Goal: Information Seeking & Learning: Learn about a topic

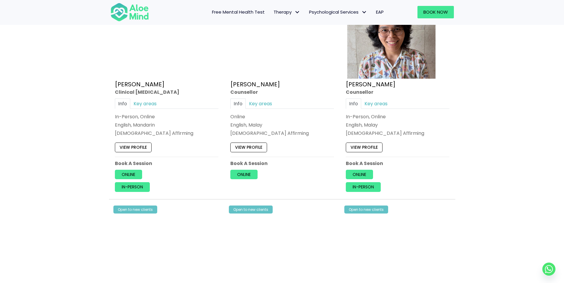
scroll to position [1450, 0]
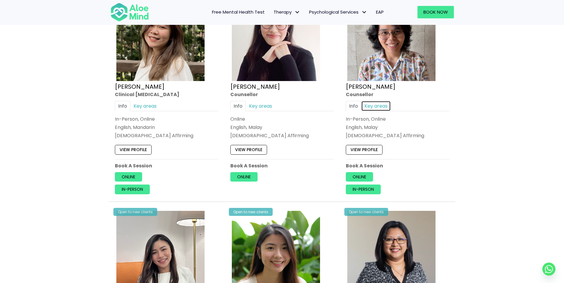
click at [383, 104] on link "Key areas" at bounding box center [376, 106] width 30 height 10
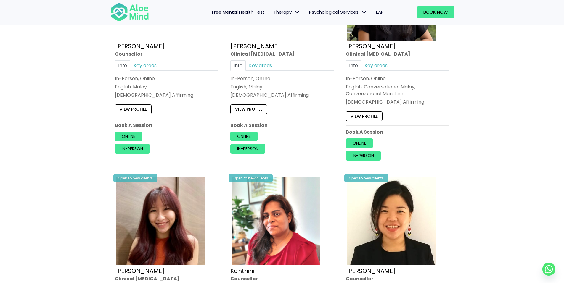
scroll to position [1036, 0]
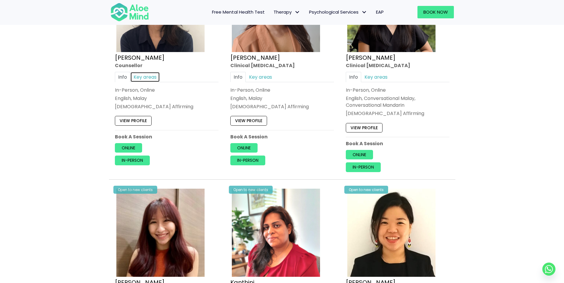
click at [148, 78] on link "Key areas" at bounding box center [145, 77] width 30 height 10
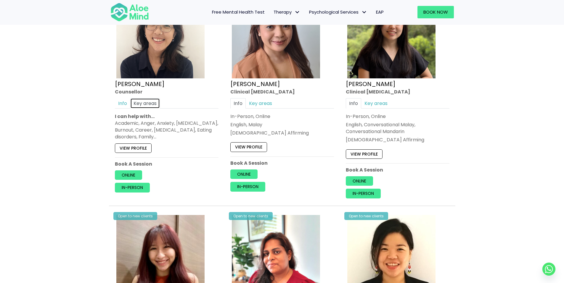
scroll to position [1006, 0]
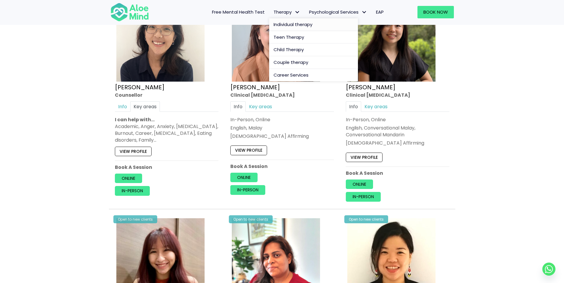
click at [292, 23] on span "Individual therapy" at bounding box center [292, 24] width 39 height 6
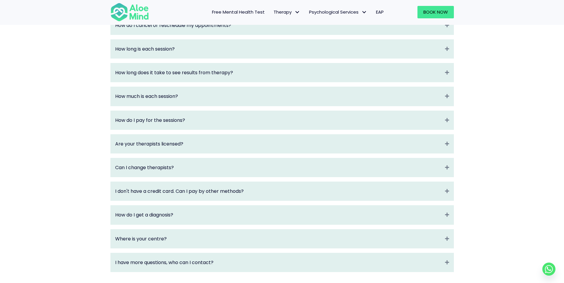
scroll to position [710, 0]
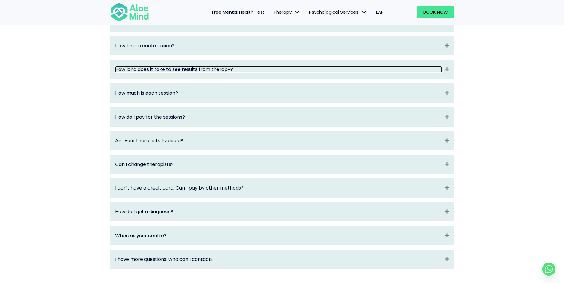
click at [171, 73] on link "How long does it take to see results from therapy?" at bounding box center [278, 69] width 327 height 7
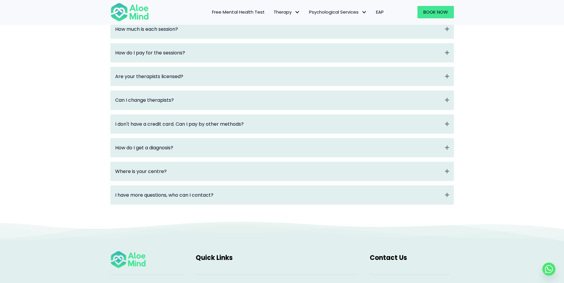
scroll to position [799, 0]
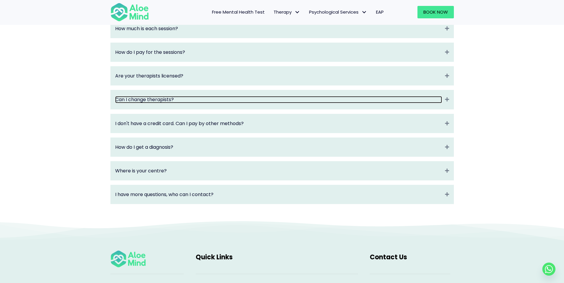
click at [138, 103] on link "Can I change therapists?" at bounding box center [278, 99] width 327 height 7
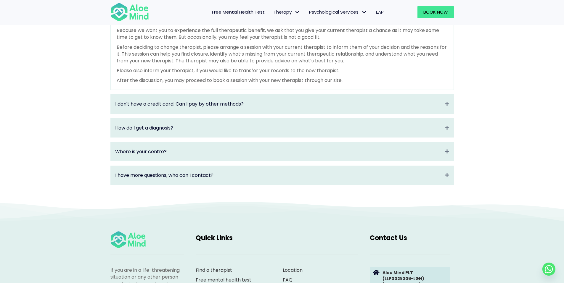
scroll to position [884, 0]
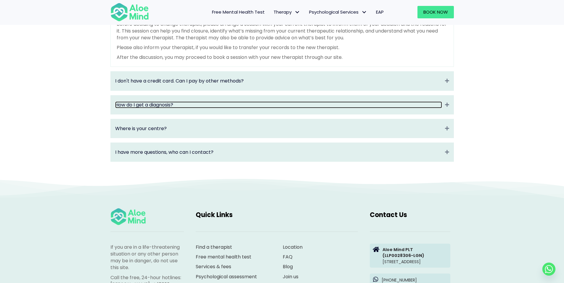
click at [170, 108] on link "How do I get a diagnosis?" at bounding box center [278, 104] width 327 height 7
